Goal: Navigation & Orientation: Find specific page/section

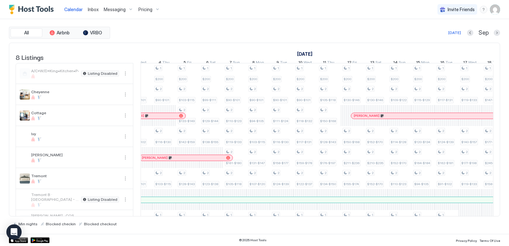
scroll to position [0, 700]
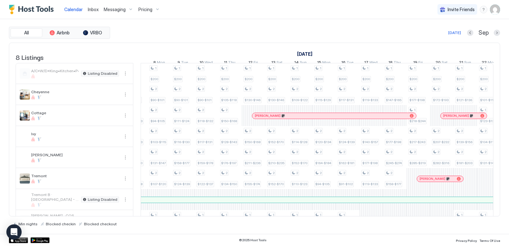
click at [156, 12] on div "Pricing" at bounding box center [149, 9] width 27 height 11
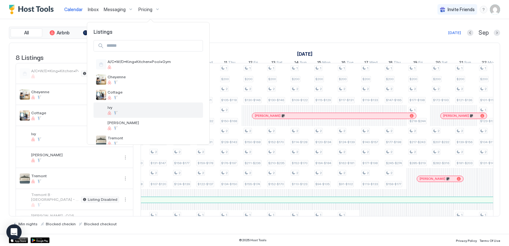
click at [114, 106] on span "Ivy" at bounding box center [154, 107] width 93 height 5
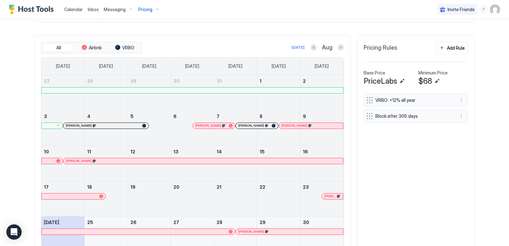
scroll to position [191, 0]
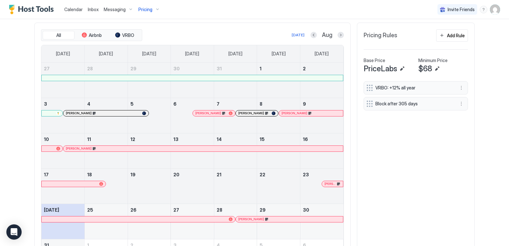
click at [338, 35] on button "Next month" at bounding box center [341, 35] width 6 height 6
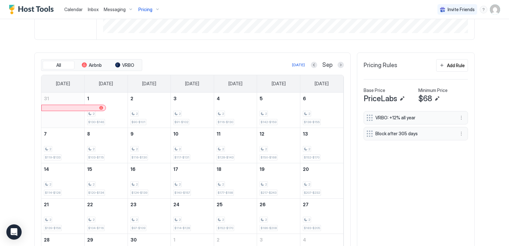
scroll to position [145, 0]
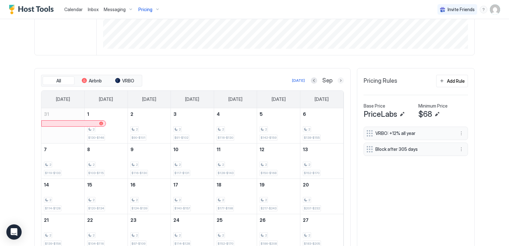
click at [339, 80] on button "Next month" at bounding box center [341, 80] width 6 height 6
click at [339, 78] on button "Next month" at bounding box center [341, 80] width 6 height 6
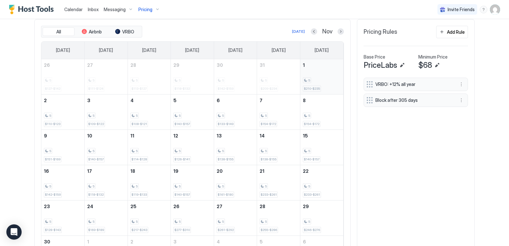
scroll to position [181, 0]
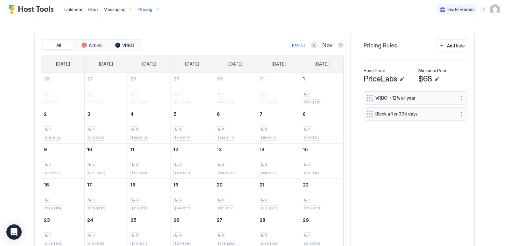
click at [342, 45] on div "All Airbnb VRBO [DATE] Nov [DATE] [DATE] [DATE] [DATE] [DATE] [DATE] [DATE] 26 …" at bounding box center [192, 162] width 316 height 259
click at [338, 46] on button "Next month" at bounding box center [341, 45] width 6 height 6
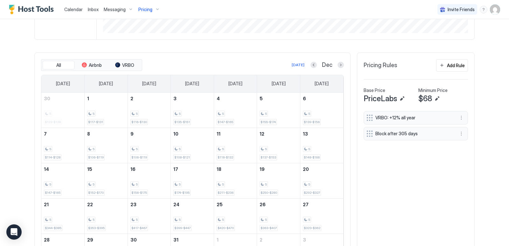
scroll to position [145, 0]
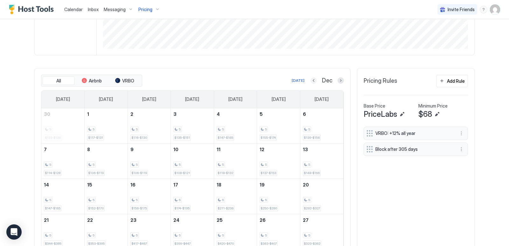
click at [314, 80] on button "Previous month" at bounding box center [314, 80] width 6 height 6
click at [75, 11] on span "Calendar" at bounding box center [73, 9] width 18 height 5
